Goal: Browse casually

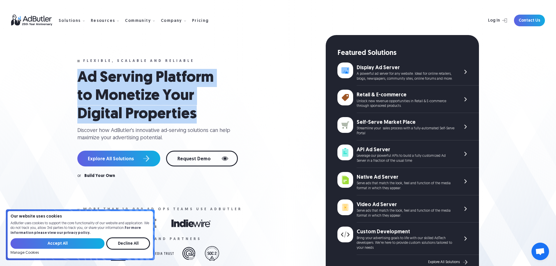
drag, startPoint x: 77, startPoint y: 79, endPoint x: 239, endPoint y: 116, distance: 166.1
click at [239, 116] on div "Flexible, scalable and reliable Ad Serving Platform to Monetize Your Digital Pr…" at bounding box center [278, 166] width 421 height 263
click at [229, 116] on h1 "Ad Serving Platform to Monetize Your Digital Properties" at bounding box center [153, 96] width 152 height 55
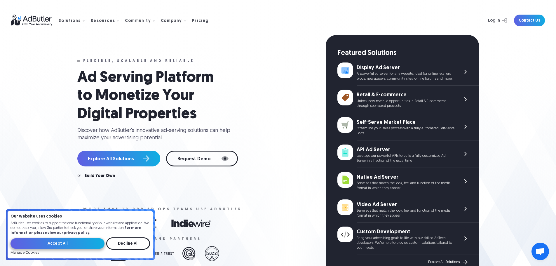
click at [73, 248] on input "Accept All" at bounding box center [58, 243] width 94 height 11
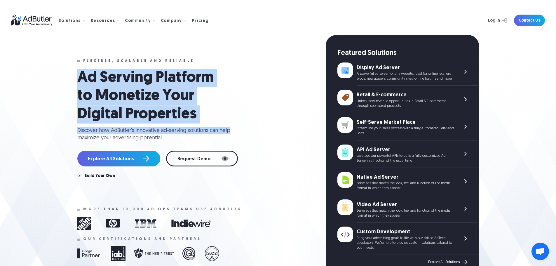
drag, startPoint x: 71, startPoint y: 82, endPoint x: 233, endPoint y: 138, distance: 171.4
click at [233, 138] on div "Flexible, scalable and reliable Ad Serving Platform to Monetize Your Digital Pr…" at bounding box center [278, 166] width 421 height 263
click at [233, 138] on div "Discover how AdButler's innovative ad-serving solutions can help maximize your …" at bounding box center [156, 134] width 158 height 15
drag, startPoint x: 165, startPoint y: 151, endPoint x: 75, endPoint y: 70, distance: 120.4
click at [75, 70] on div "Flexible, scalable and reliable Ad Serving Platform to Monetize Your Digital Pr…" at bounding box center [278, 166] width 421 height 263
